Goal: Information Seeking & Learning: Learn about a topic

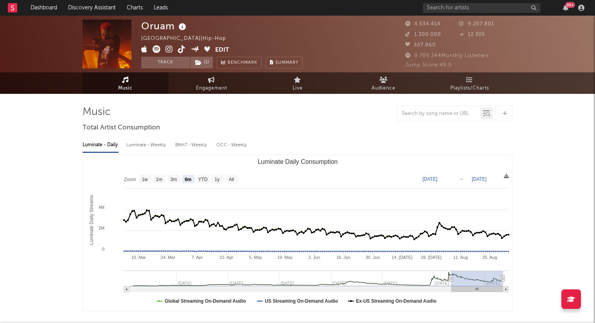
select select "6m"
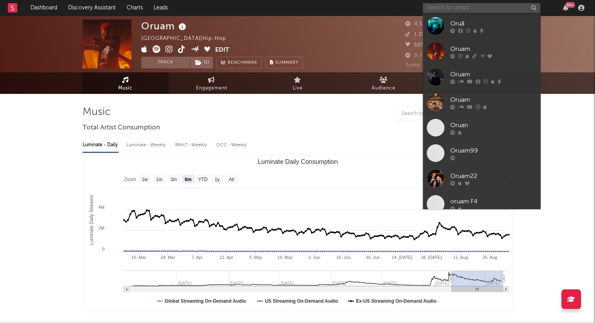
click at [456, 8] on input "text" at bounding box center [481, 8] width 117 height 10
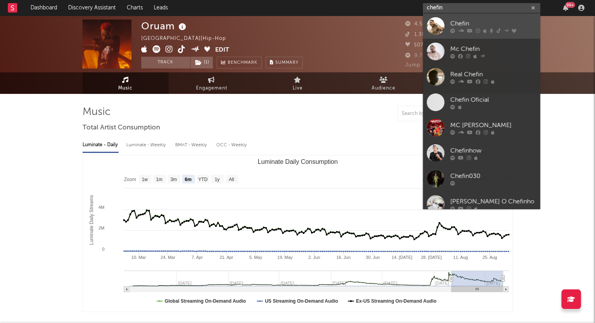
type input "chefin"
click at [465, 27] on div "Chefin" at bounding box center [493, 23] width 86 height 9
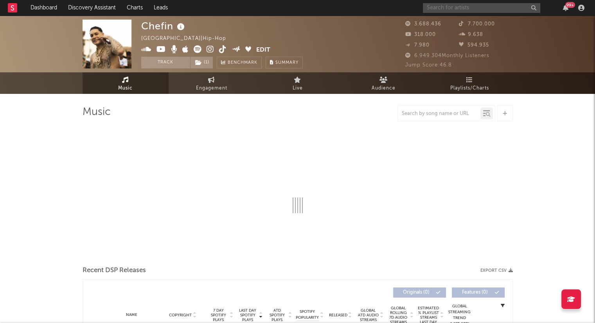
select select "6m"
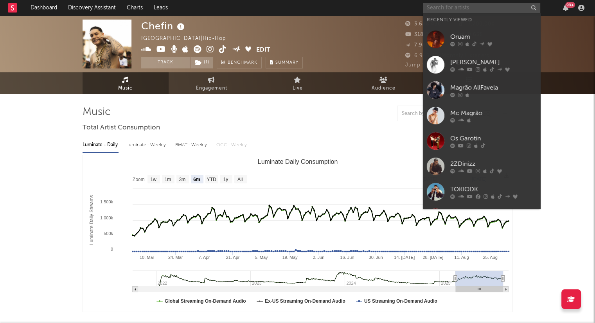
click at [463, 10] on input "text" at bounding box center [481, 8] width 117 height 10
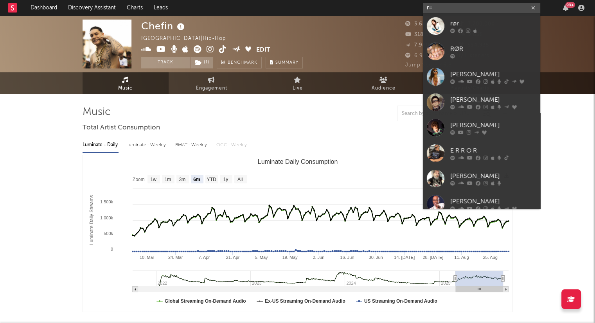
type input "r"
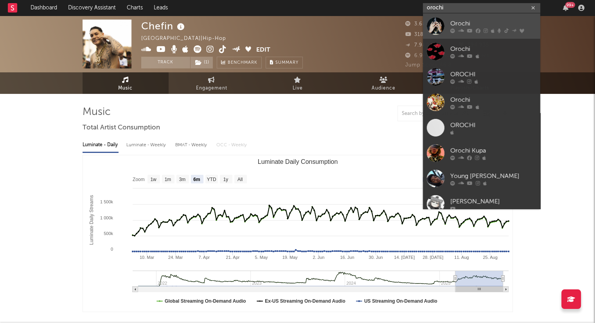
type input "orochi"
click at [460, 20] on div "Orochi" at bounding box center [493, 23] width 86 height 9
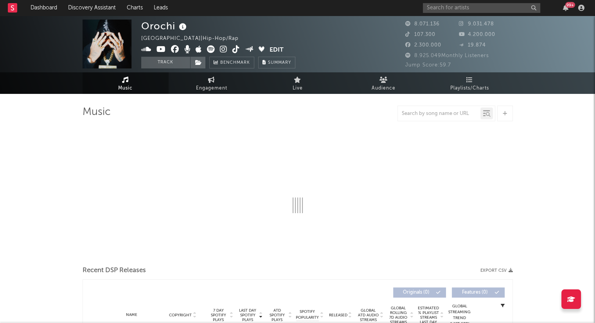
select select "6m"
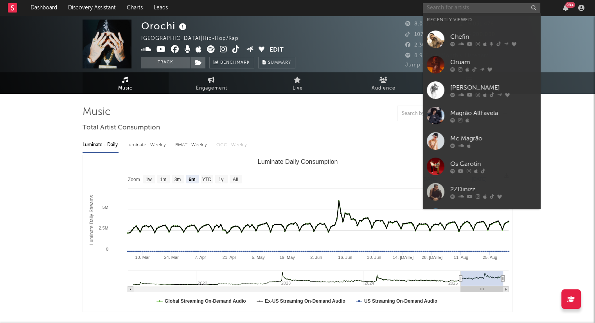
click at [472, 9] on input "text" at bounding box center [481, 8] width 117 height 10
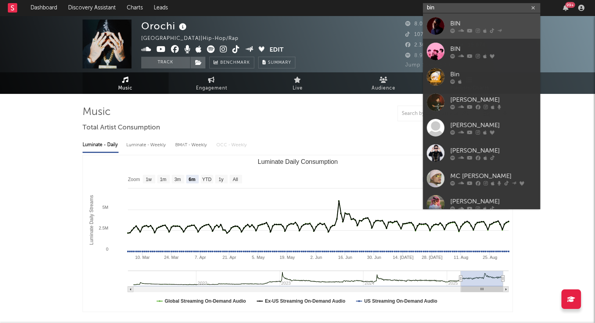
type input "bin"
click at [467, 27] on div "BIN" at bounding box center [493, 23] width 86 height 9
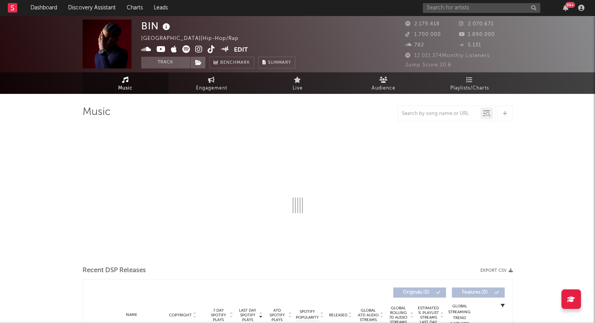
select select "6m"
